Goal: Find contact information: Find contact information

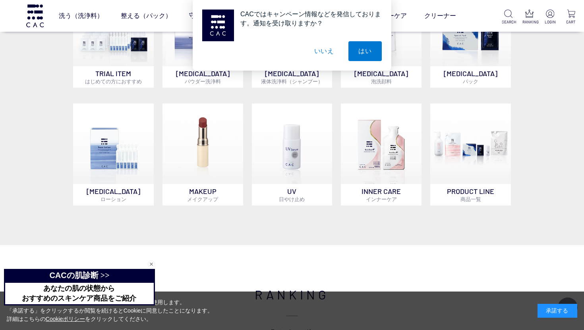
scroll to position [954, 0]
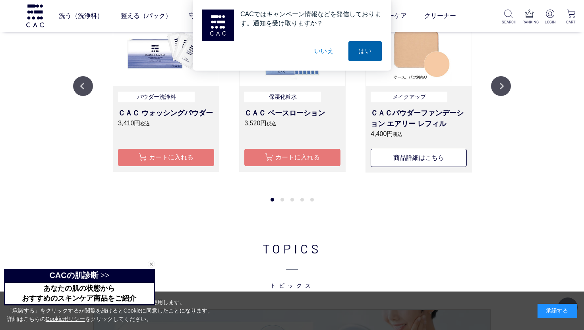
click at [374, 49] on button "はい" at bounding box center [364, 51] width 33 height 20
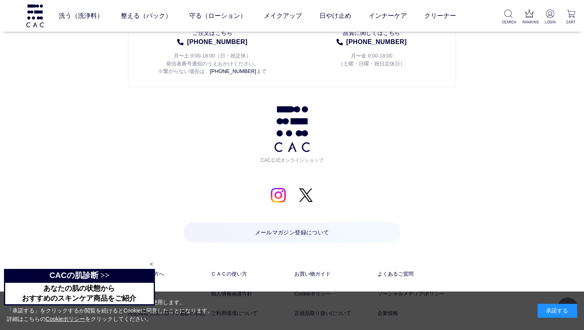
scroll to position [4084, 0]
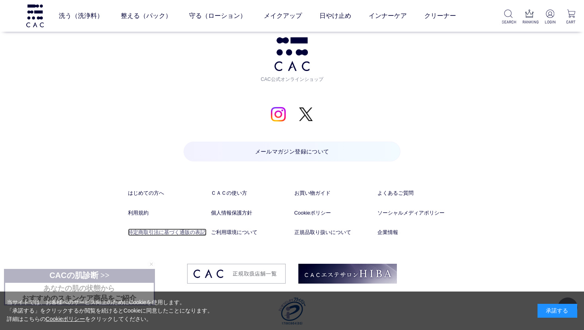
click at [163, 229] on link "特定商取引法に基づく通販の表記" at bounding box center [167, 233] width 79 height 8
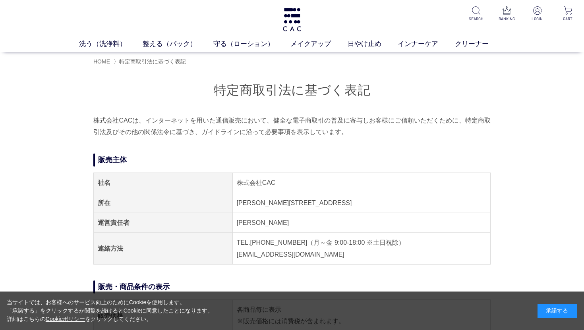
scroll to position [43, 0]
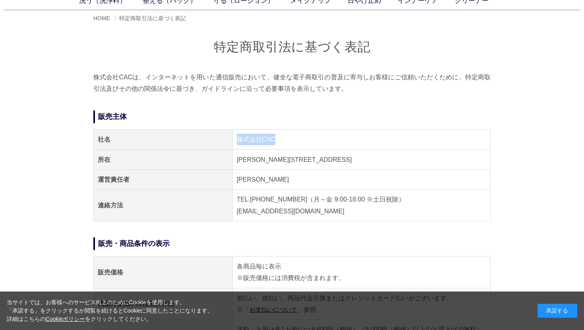
drag, startPoint x: 237, startPoint y: 143, endPoint x: 326, endPoint y: 141, distance: 88.6
click at [326, 141] on td "株式会社CAC" at bounding box center [361, 140] width 258 height 20
copy td "株式会社CAC"
